Goal: Task Accomplishment & Management: Manage account settings

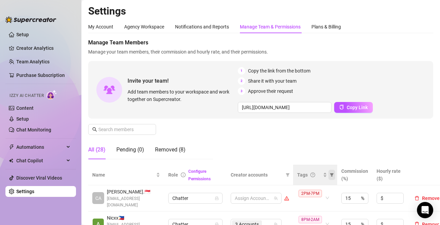
click at [332, 175] on icon "filter" at bounding box center [332, 174] width 4 height 3
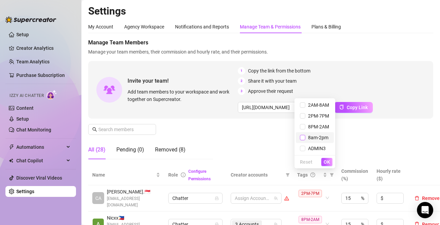
click at [305, 139] on input "checkbox" at bounding box center [302, 137] width 5 height 5
checkbox input "true"
click at [327, 159] on span "OK" at bounding box center [326, 161] width 6 height 5
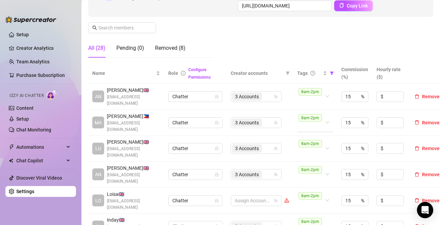
scroll to position [136, 0]
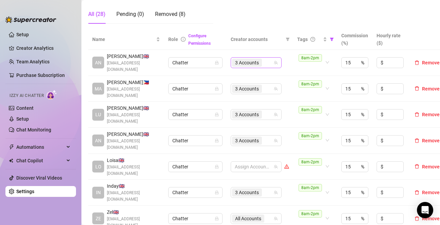
click at [267, 66] on div "3 Accounts" at bounding box center [252, 62] width 41 height 9
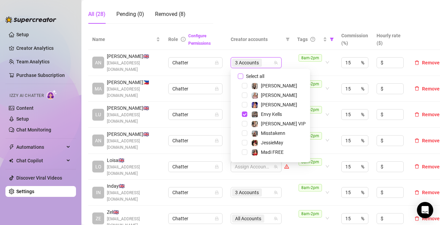
click at [240, 76] on input "Select all" at bounding box center [240, 76] width 5 height 5
checkbox input "false"
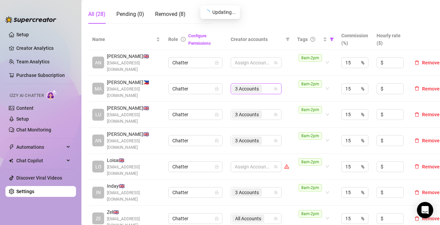
click at [268, 90] on div "3 Accounts" at bounding box center [252, 88] width 41 height 9
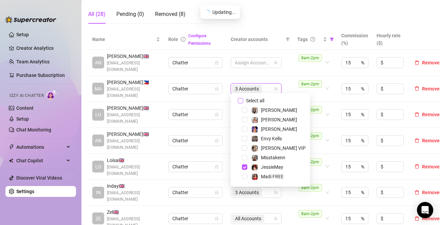
click at [240, 100] on input "Select all" at bounding box center [240, 100] width 5 height 5
checkbox input "false"
click at [279, 76] on td "Assign Accounts" at bounding box center [260, 89] width 66 height 26
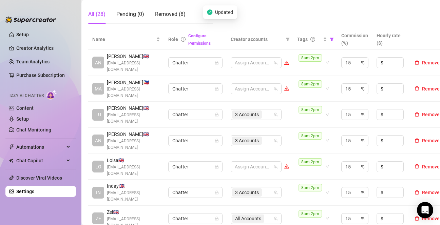
drag, startPoint x: 310, startPoint y: 72, endPoint x: 308, endPoint y: 77, distance: 5.4
click at [310, 72] on td "8am-2pm" at bounding box center [315, 63] width 44 height 26
click at [278, 109] on div "3 Accounts" at bounding box center [256, 114] width 51 height 11
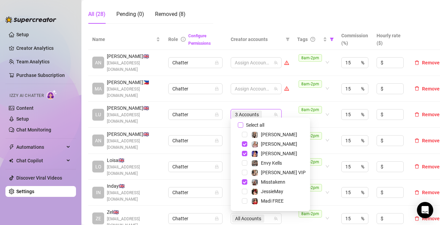
click at [243, 124] on input "Select all" at bounding box center [240, 124] width 5 height 5
click at [243, 124] on span "Select all" at bounding box center [255, 124] width 24 height 7
click at [243, 124] on input "Select all" at bounding box center [240, 124] width 5 height 5
checkbox input "false"
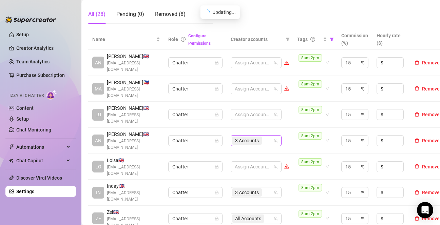
click at [275, 139] on icon "team" at bounding box center [276, 141] width 4 height 4
click at [276, 139] on icon "team" at bounding box center [276, 141] width 4 height 4
click at [262, 136] on div "3 Accounts" at bounding box center [247, 140] width 31 height 9
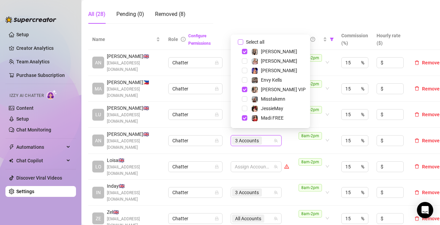
click at [240, 41] on input "Select all" at bounding box center [240, 41] width 5 height 5
checkbox input "false"
click at [269, 188] on div "3 Accounts" at bounding box center [252, 192] width 41 height 9
click at [268, 188] on div "3 Accounts" at bounding box center [252, 192] width 41 height 9
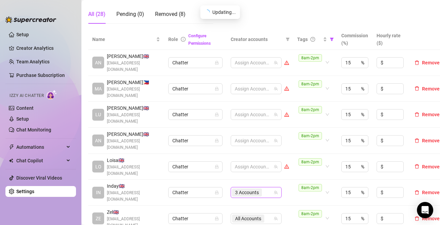
click at [265, 188] on div "3 Accounts" at bounding box center [252, 192] width 41 height 9
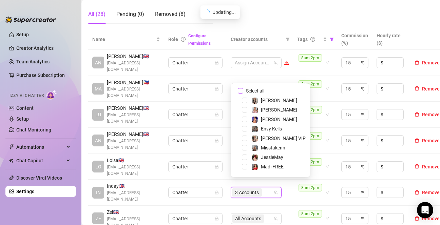
click at [241, 92] on input "Select all" at bounding box center [240, 90] width 5 height 5
checkbox input "false"
drag, startPoint x: 288, startPoint y: 187, endPoint x: 290, endPoint y: 190, distance: 3.5
click at [289, 189] on td "Assign Accounts" at bounding box center [260, 193] width 66 height 26
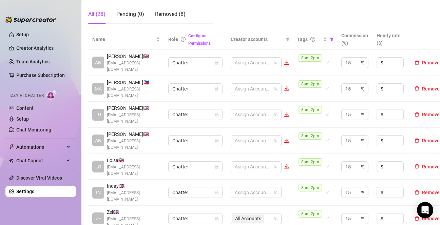
scroll to position [170, 0]
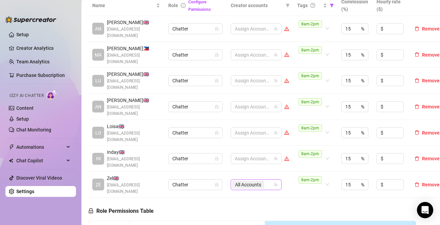
click at [272, 180] on div "All Accounts" at bounding box center [252, 184] width 41 height 9
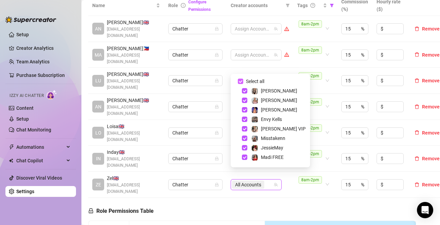
click at [240, 81] on input "Select all" at bounding box center [240, 81] width 5 height 5
checkbox input "false"
drag, startPoint x: 247, startPoint y: 147, endPoint x: 249, endPoint y: 143, distance: 4.6
click at [247, 147] on span "Select tree node" at bounding box center [244, 147] width 5 height 5
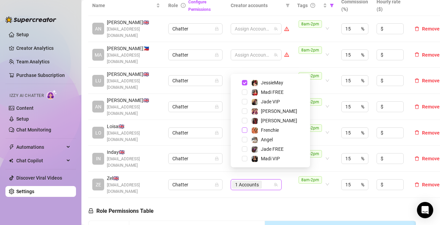
click at [243, 132] on span "Select tree node" at bounding box center [244, 129] width 5 height 5
drag, startPoint x: 251, startPoint y: 201, endPoint x: 257, endPoint y: 152, distance: 49.5
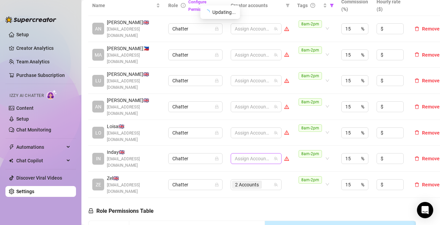
click at [258, 154] on div at bounding box center [252, 158] width 41 height 9
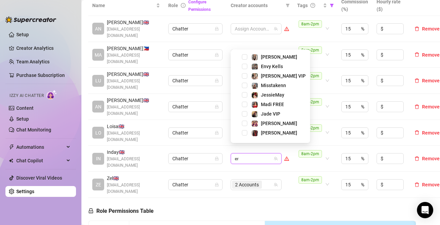
scroll to position [0, 0]
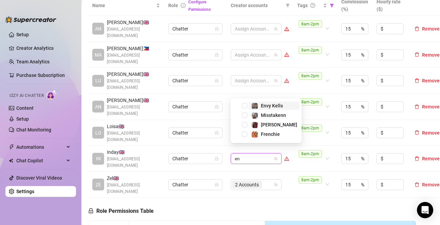
type input "env"
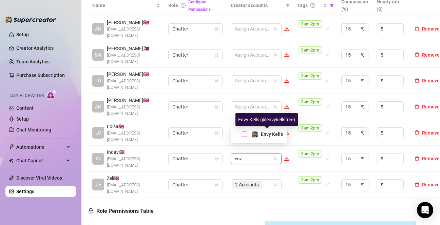
click at [243, 134] on span "Select tree node" at bounding box center [244, 134] width 5 height 5
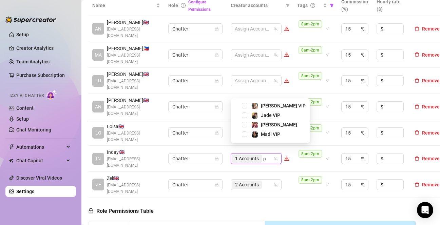
type input "ph"
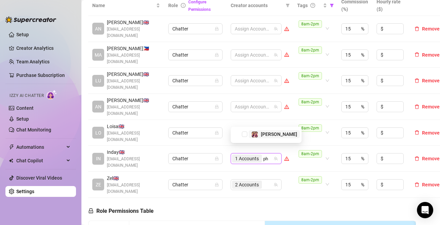
click at [257, 137] on div at bounding box center [254, 134] width 7 height 8
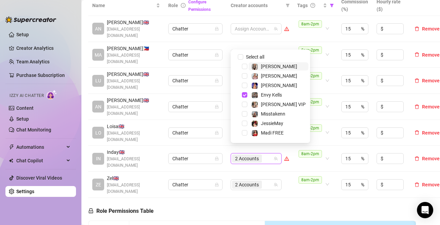
click at [285, 172] on td "2 Accounts" at bounding box center [260, 185] width 66 height 26
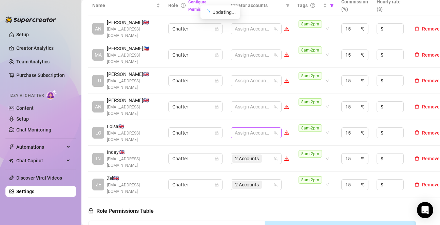
click at [251, 129] on div at bounding box center [252, 132] width 41 height 9
type input "ang"
click at [243, 110] on span "Select tree node" at bounding box center [244, 109] width 5 height 5
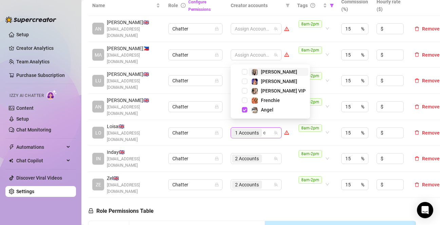
type input "ch"
click at [249, 91] on span "[PERSON_NAME]" at bounding box center [279, 91] width 60 height 8
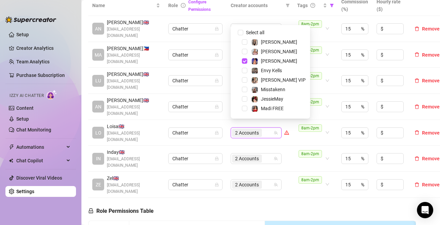
click at [290, 147] on td "2 Accounts" at bounding box center [260, 159] width 66 height 26
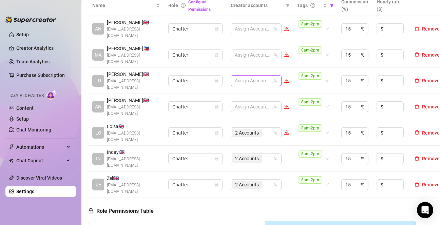
click at [250, 76] on div at bounding box center [252, 80] width 41 height 9
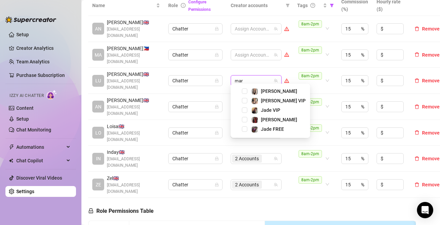
type input "mar"
click at [243, 87] on div "[PERSON_NAME] Free [PERSON_NAME] VIP Jade VIP [PERSON_NAME] FREE" at bounding box center [270, 111] width 79 height 54
type input "[PERSON_NAME]"
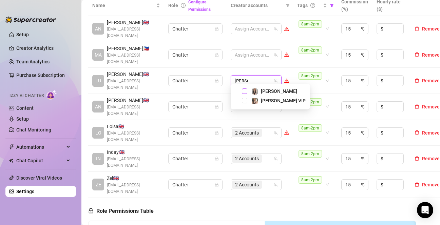
click at [244, 91] on span "Select tree node" at bounding box center [244, 91] width 5 height 5
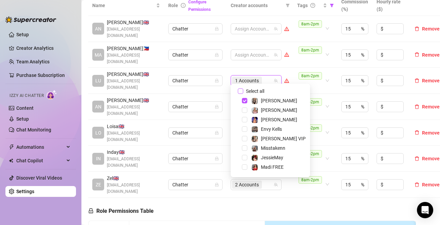
type input "n"
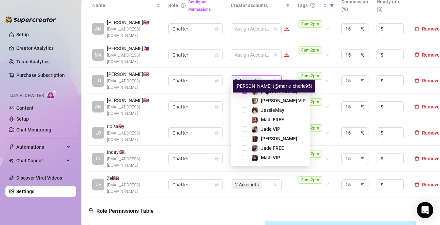
type input "mari"
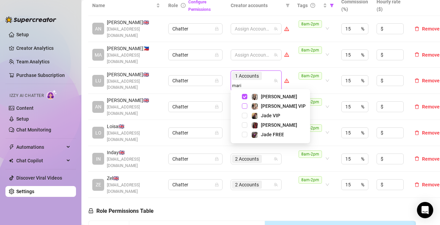
click at [244, 104] on span "Select tree node" at bounding box center [244, 105] width 5 height 5
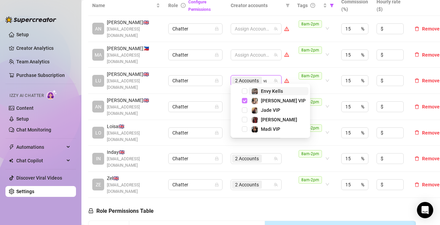
type input "val"
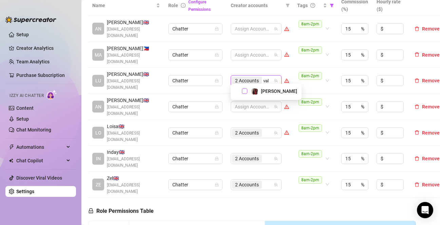
click at [244, 91] on span "Select tree node" at bounding box center [244, 91] width 5 height 5
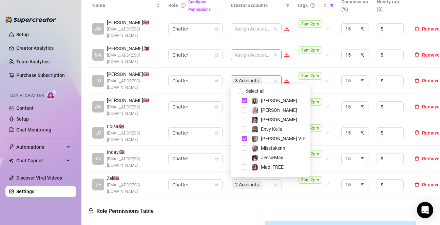
click at [261, 53] on div at bounding box center [252, 54] width 41 height 9
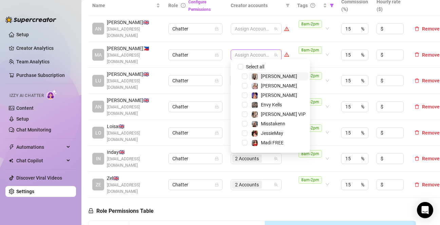
click at [261, 53] on div at bounding box center [252, 54] width 41 height 9
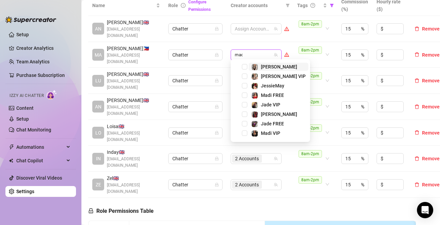
type input "madi"
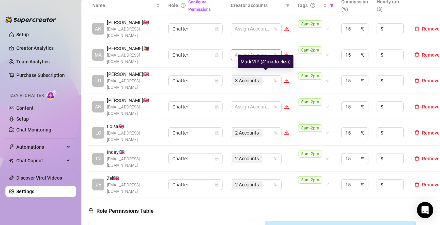
click at [245, 66] on div "Madi VIP (@madixeliza)" at bounding box center [266, 61] width 56 height 13
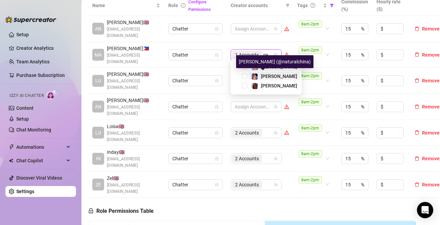
type input "n"
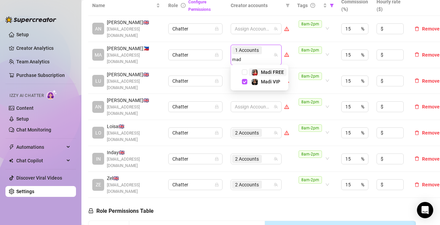
type input "madi"
click at [251, 73] on span at bounding box center [254, 72] width 7 height 7
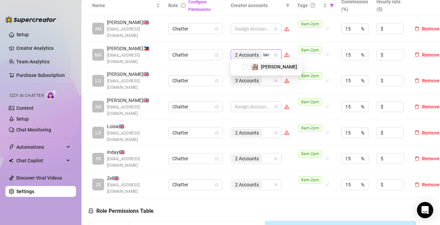
type input "[PERSON_NAME]"
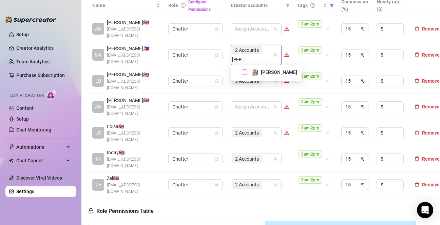
click at [242, 71] on span "Select tree node" at bounding box center [244, 72] width 5 height 5
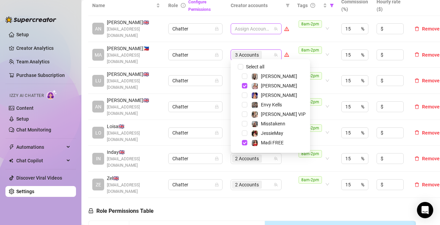
click at [248, 23] on div "Assign Accounts" at bounding box center [256, 28] width 51 height 11
click at [250, 27] on div at bounding box center [252, 28] width 41 height 9
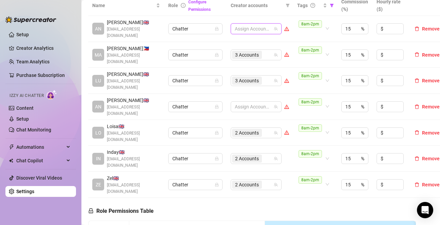
click at [253, 28] on div at bounding box center [252, 28] width 41 height 9
type input "jade"
click at [244, 42] on span "Select tree node" at bounding box center [244, 42] width 5 height 5
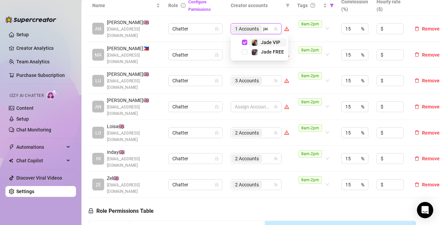
type input "jade"
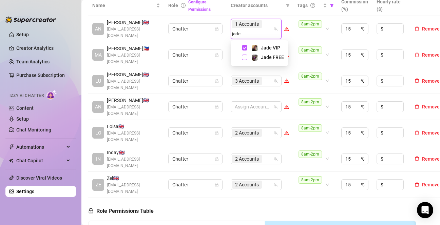
click at [242, 58] on span "Select tree node" at bounding box center [244, 57] width 5 height 5
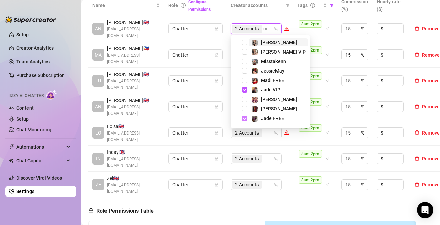
type input "mi"
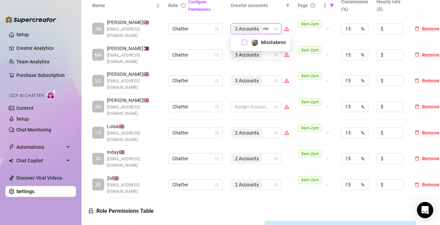
click at [244, 41] on span "Select tree node" at bounding box center [244, 42] width 5 height 5
